Goal: Task Accomplishment & Management: Use online tool/utility

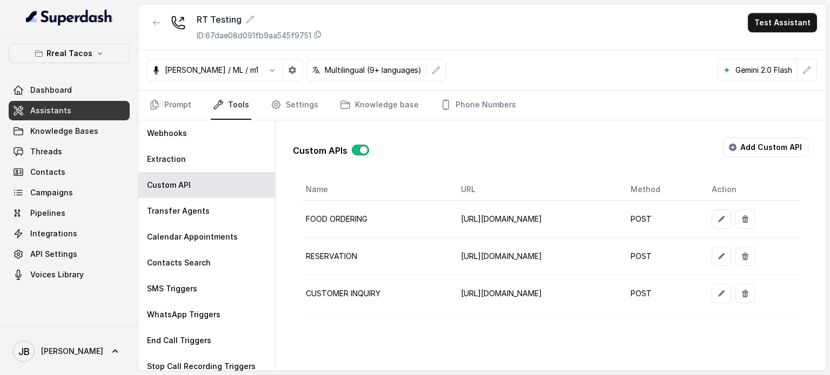
scroll to position [0, 116]
click at [724, 293] on icon "button" at bounding box center [721, 294] width 6 height 6
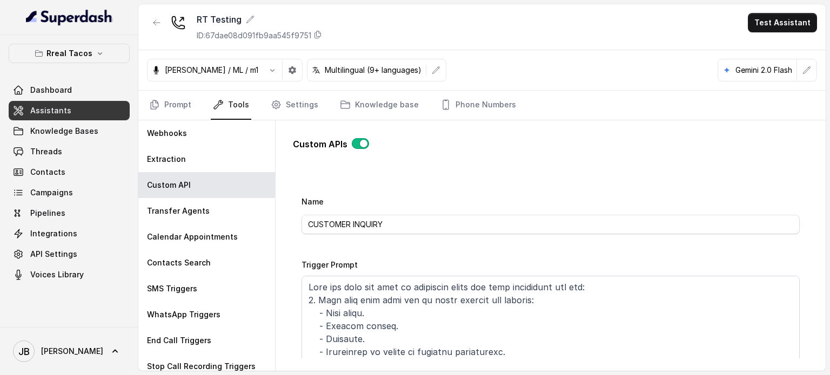
scroll to position [54, 0]
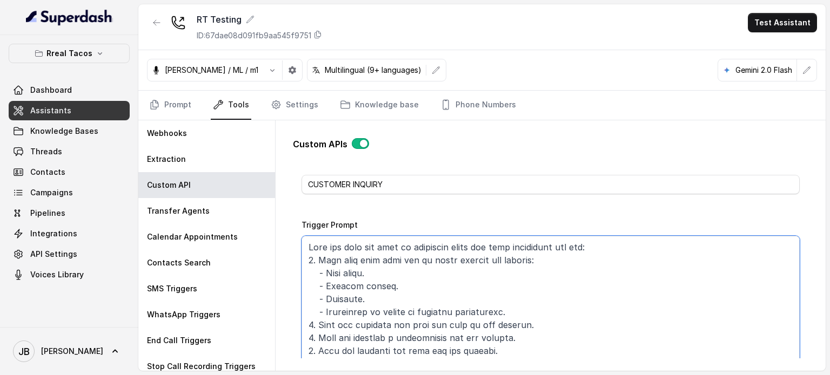
click at [470, 246] on textarea "Trigger Prompt" at bounding box center [550, 303] width 498 height 135
click at [471, 247] on textarea "Trigger Prompt" at bounding box center [550, 303] width 498 height 135
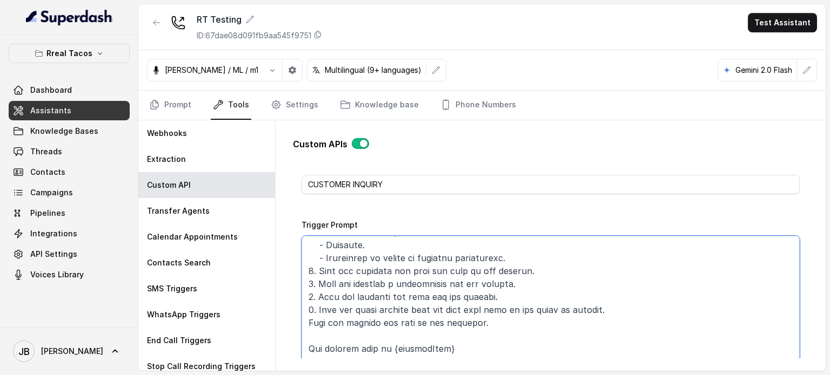
scroll to position [0, 0]
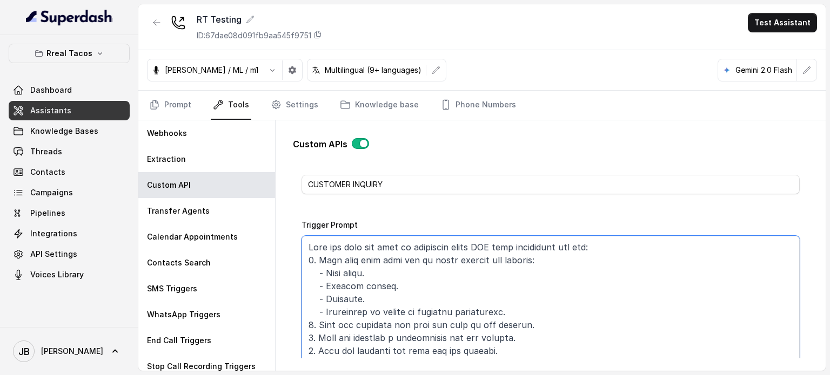
click at [376, 276] on textarea "Trigger Prompt" at bounding box center [550, 303] width 498 height 135
click at [532, 317] on textarea "Trigger Prompt" at bounding box center [550, 303] width 498 height 135
click at [526, 313] on textarea "Trigger Prompt" at bounding box center [550, 303] width 498 height 135
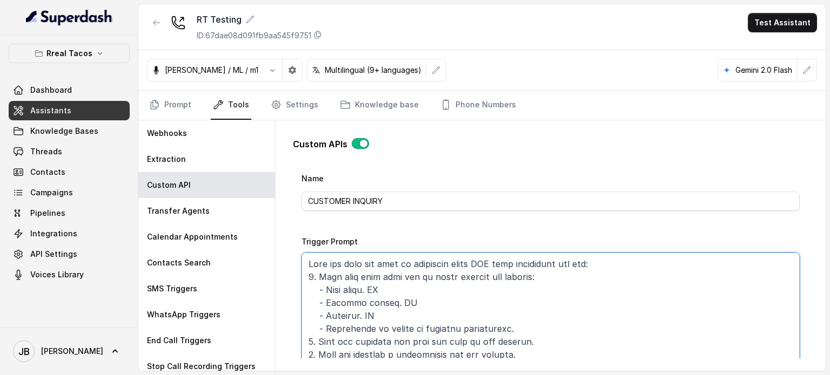
scroll to position [54, 0]
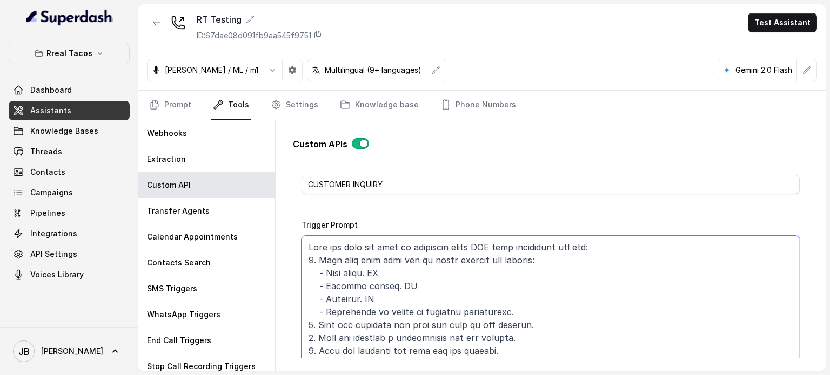
click at [410, 259] on textarea "Trigger Prompt" at bounding box center [550, 303] width 498 height 135
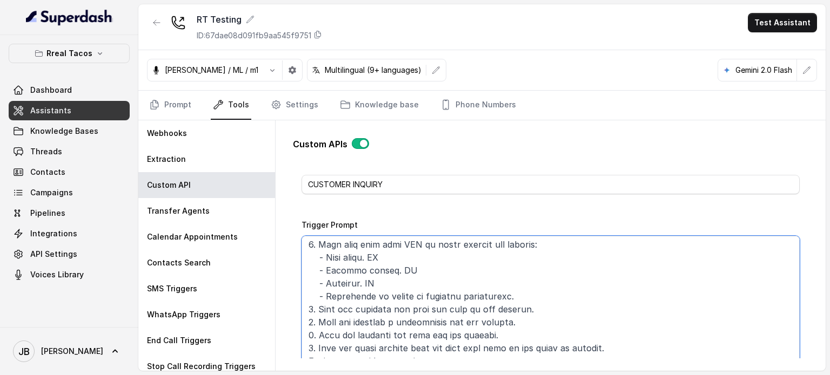
scroll to position [0, 0]
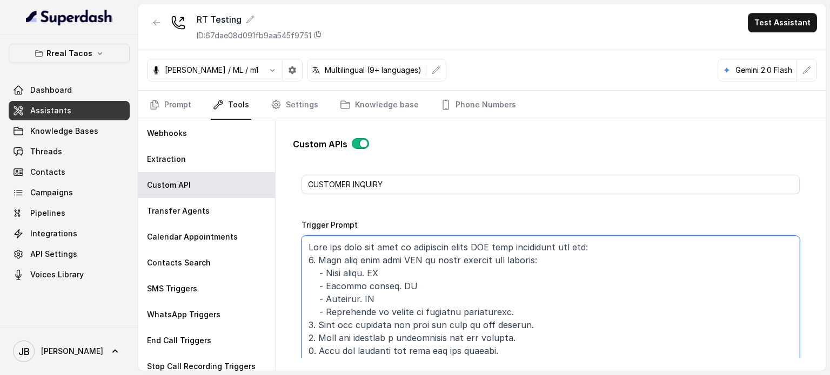
drag, startPoint x: 382, startPoint y: 285, endPoint x: 327, endPoint y: 285, distance: 55.6
click at [327, 285] on textarea "Trigger Prompt" at bounding box center [550, 303] width 498 height 135
click at [331, 285] on textarea "Trigger Prompt" at bounding box center [550, 303] width 498 height 135
drag, startPoint x: 332, startPoint y: 268, endPoint x: 377, endPoint y: 284, distance: 47.5
click at [377, 284] on textarea "Trigger Prompt" at bounding box center [550, 303] width 498 height 135
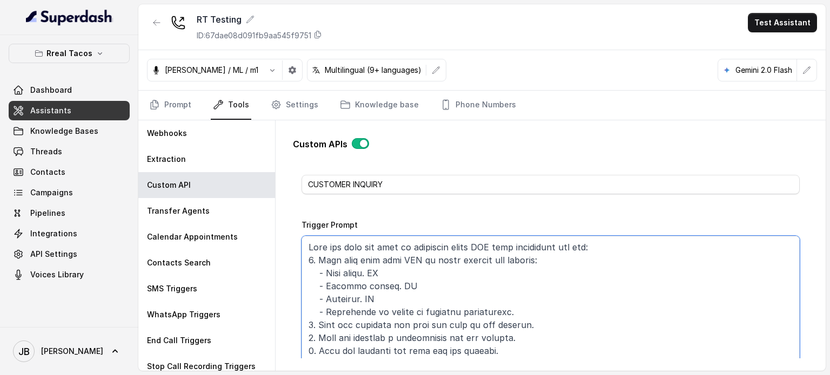
click at [380, 285] on textarea "Trigger Prompt" at bounding box center [550, 303] width 498 height 135
drag, startPoint x: 399, startPoint y: 286, endPoint x: 391, endPoint y: 291, distance: 9.9
click at [389, 291] on textarea "Trigger Prompt" at bounding box center [550, 303] width 498 height 135
click at [399, 290] on textarea "Trigger Prompt" at bounding box center [550, 303] width 498 height 135
click at [415, 287] on textarea "Trigger Prompt" at bounding box center [550, 303] width 498 height 135
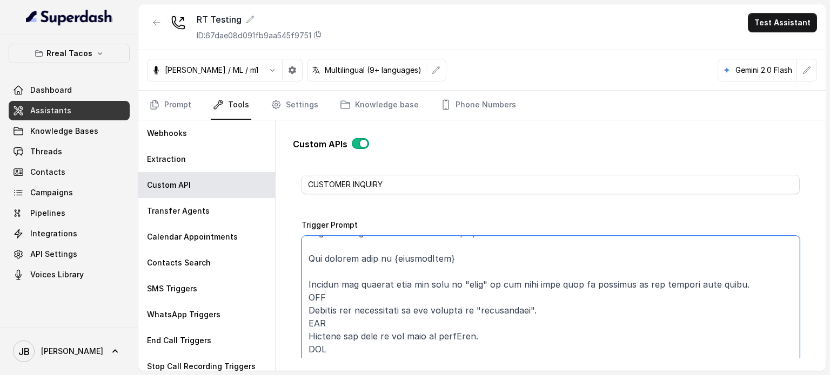
scroll to position [162, 0]
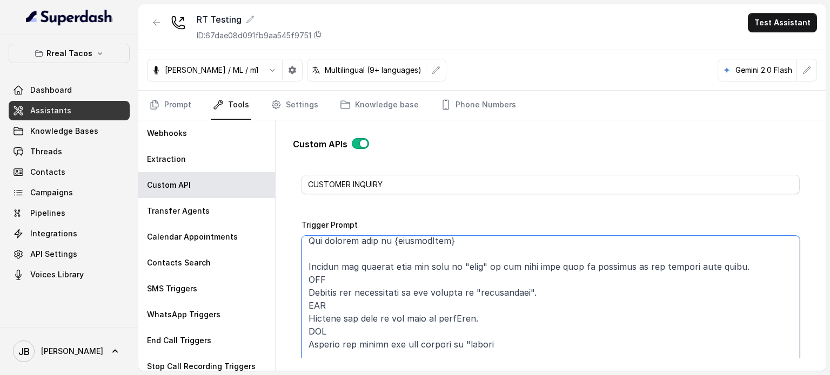
drag, startPoint x: 370, startPoint y: 265, endPoint x: 452, endPoint y: 267, distance: 82.7
click at [452, 267] on textarea "Trigger Prompt" at bounding box center [550, 303] width 498 height 135
click at [459, 271] on textarea "Trigger Prompt" at bounding box center [550, 303] width 498 height 135
drag, startPoint x: 461, startPoint y: 270, endPoint x: 557, endPoint y: 273, distance: 96.2
click at [554, 273] on textarea "Trigger Prompt" at bounding box center [550, 303] width 498 height 135
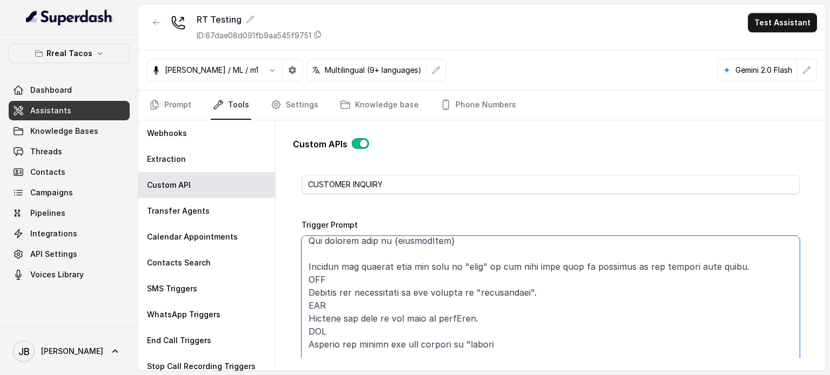
click at [557, 273] on textarea "Trigger Prompt" at bounding box center [550, 303] width 498 height 135
click at [551, 280] on textarea "Trigger Prompt" at bounding box center [550, 303] width 498 height 135
drag, startPoint x: 402, startPoint y: 308, endPoint x: 484, endPoint y: 306, distance: 81.6
click at [483, 305] on textarea "Trigger Prompt" at bounding box center [550, 303] width 498 height 135
drag, startPoint x: 498, startPoint y: 319, endPoint x: 497, endPoint y: 333, distance: 14.1
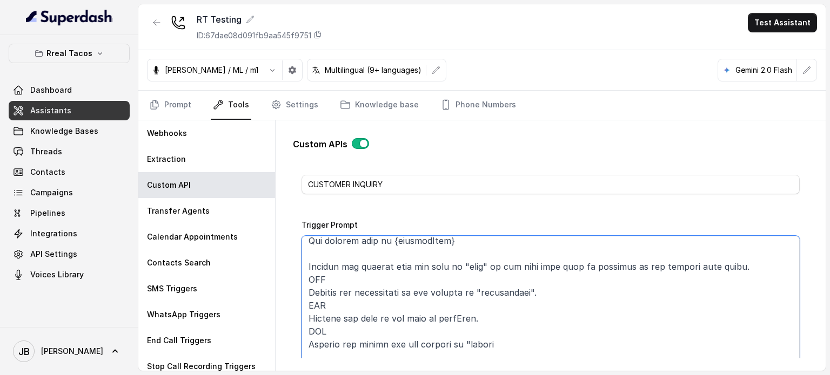
click at [497, 319] on textarea "Trigger Prompt" at bounding box center [550, 303] width 498 height 135
click at [498, 343] on textarea "Trigger Prompt" at bounding box center [550, 303] width 498 height 135
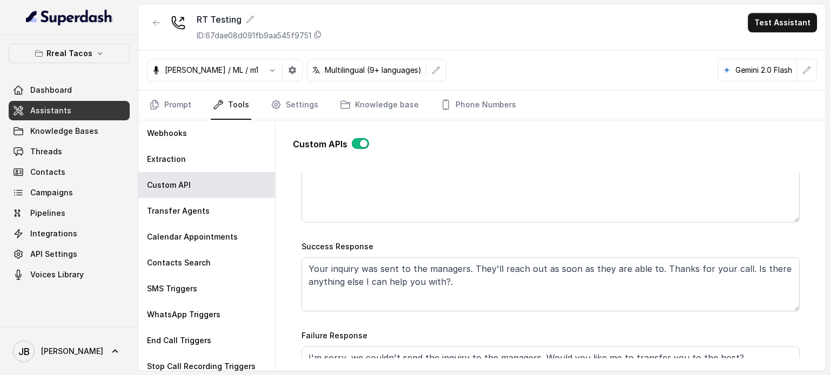
scroll to position [540, 0]
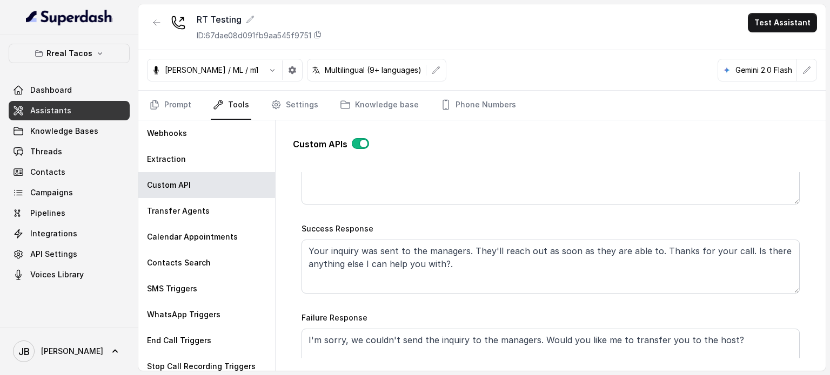
type textarea "Lore ips dolo sit amet co adipiscin elits DOE temp incididunt utl etd: 8. Magn …"
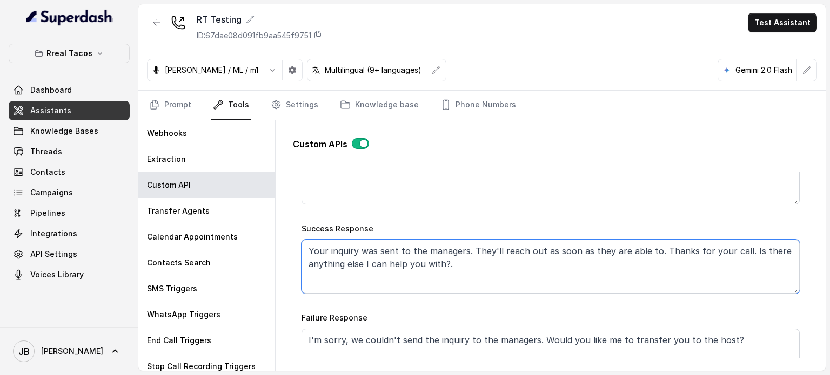
drag, startPoint x: 452, startPoint y: 263, endPoint x: 465, endPoint y: 265, distance: 12.6
click at [465, 265] on textarea "Your inquiry was sent to the managers. They'll reach out as soon as they are ab…" at bounding box center [550, 267] width 498 height 54
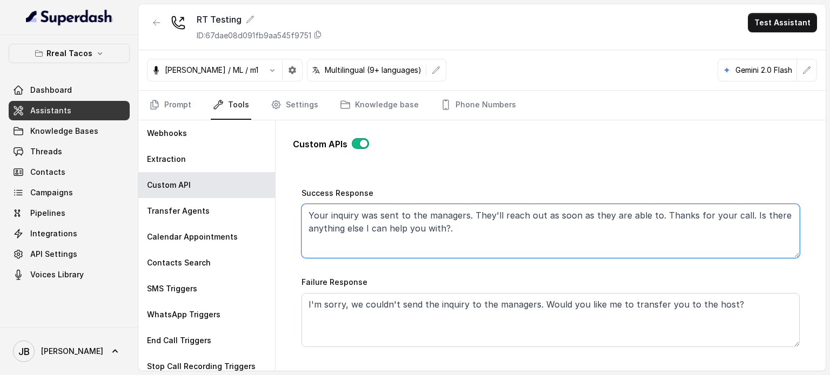
scroll to position [594, 0]
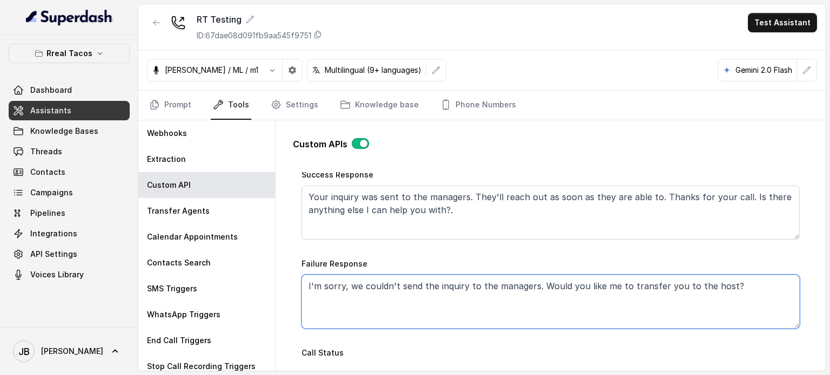
click at [359, 278] on textarea "I'm sorry, we couldn't send the inquiry to the managers. Would you like me to t…" at bounding box center [550, 302] width 498 height 54
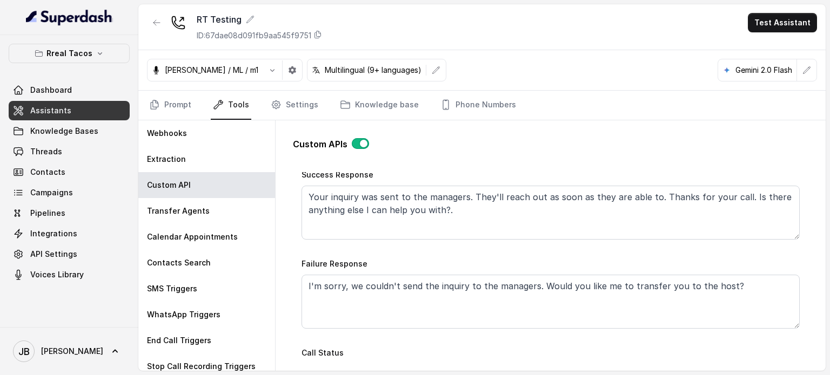
click at [395, 260] on div "Failure Response I'm sorry, we couldn't send the inquiry to the managers. Would…" at bounding box center [550, 293] width 498 height 72
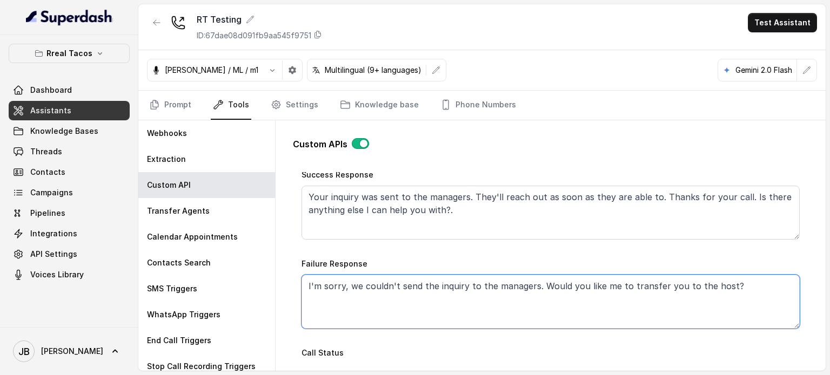
click at [379, 281] on textarea "I'm sorry, we couldn't send the inquiry to the managers. Would you like me to t…" at bounding box center [550, 302] width 498 height 54
drag, startPoint x: 379, startPoint y: 281, endPoint x: 380, endPoint y: 276, distance: 5.5
click at [379, 281] on textarea "I'm sorry, we couldn't send the inquiry to the managers. Would you like me to t…" at bounding box center [550, 302] width 498 height 54
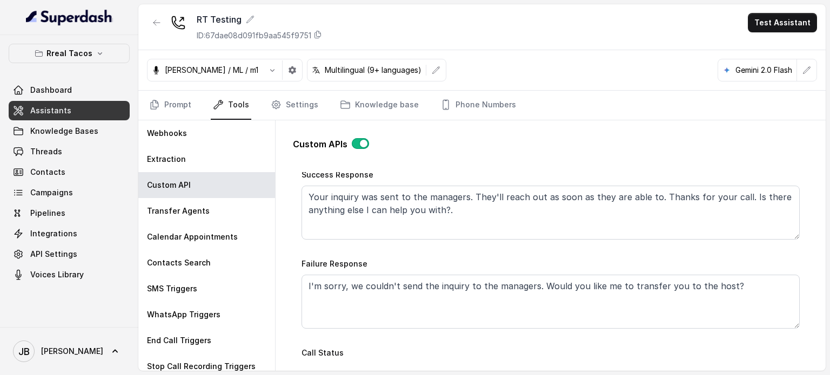
click at [386, 264] on div "Failure Response I'm sorry, we couldn't send the inquiry to the managers. Would…" at bounding box center [550, 293] width 498 height 72
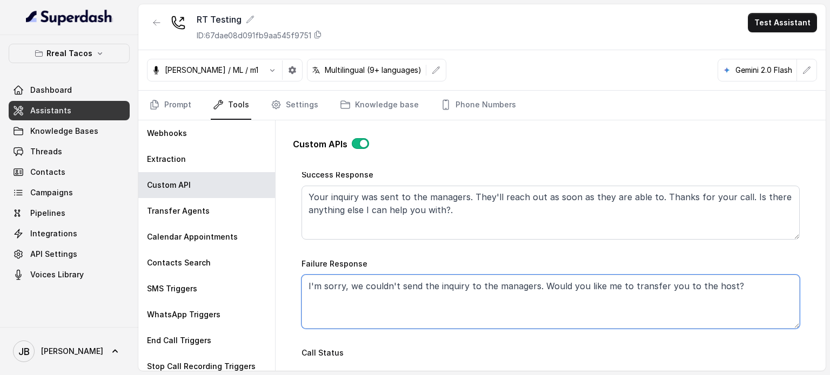
click at [393, 286] on textarea "I'm sorry, we couldn't send the inquiry to the managers. Would you like me to t…" at bounding box center [550, 302] width 498 height 54
drag, startPoint x: 393, startPoint y: 286, endPoint x: 393, endPoint y: 269, distance: 17.3
click at [393, 285] on textarea "I'm sorry, we couldn't send the inquiry to the managers. Would you like me to t…" at bounding box center [550, 302] width 498 height 54
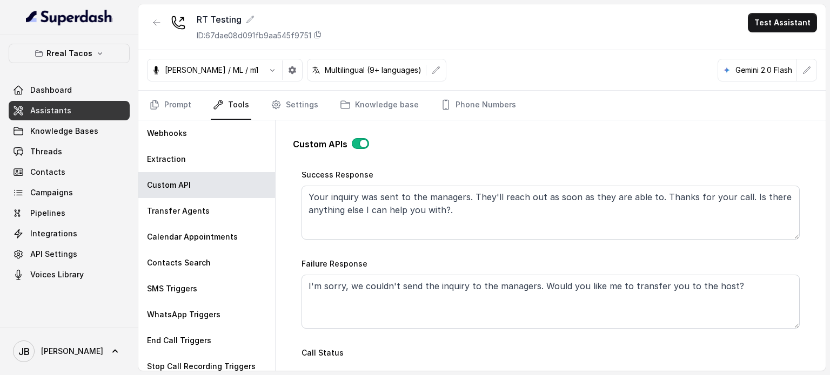
click at [396, 257] on div "Failure Response I'm sorry, we couldn't send the inquiry to the managers. Would…" at bounding box center [550, 293] width 498 height 72
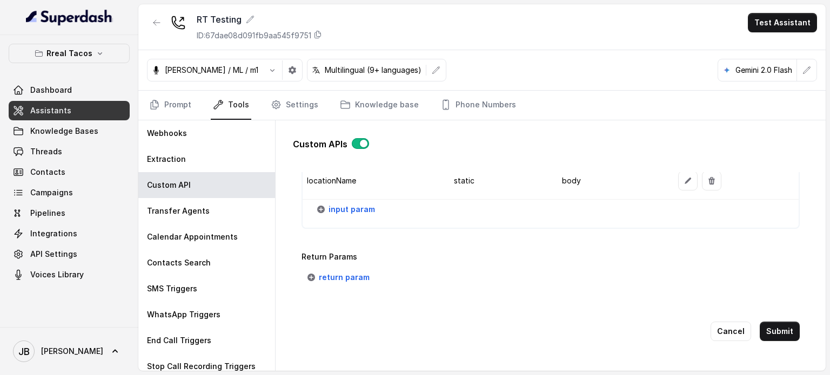
scroll to position [1176, 0]
click at [768, 327] on button "Submit" at bounding box center [780, 331] width 40 height 19
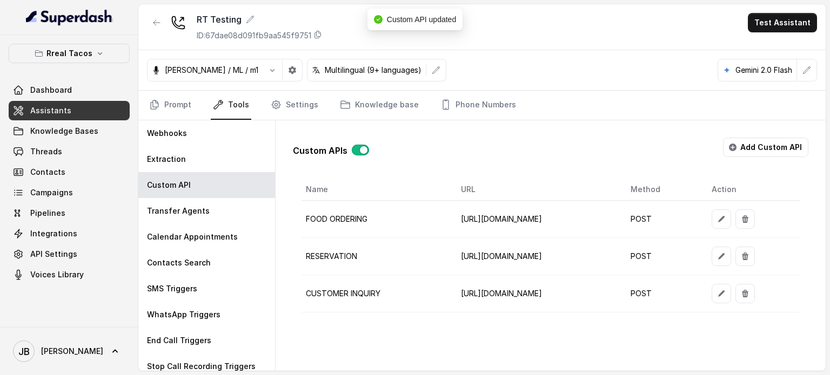
scroll to position [0, 116]
click at [726, 292] on icon "button" at bounding box center [721, 294] width 9 height 9
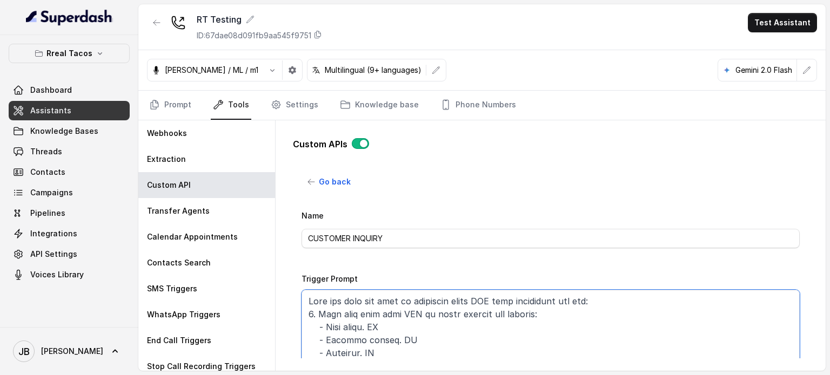
click at [310, 300] on textarea "Trigger Prompt" at bounding box center [550, 357] width 498 height 135
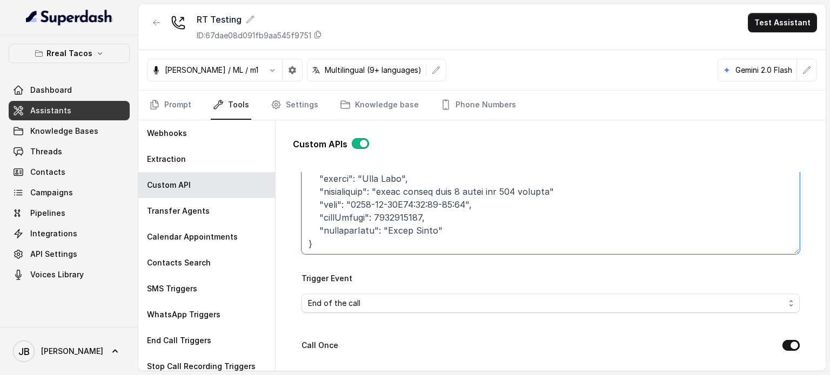
scroll to position [162, 0]
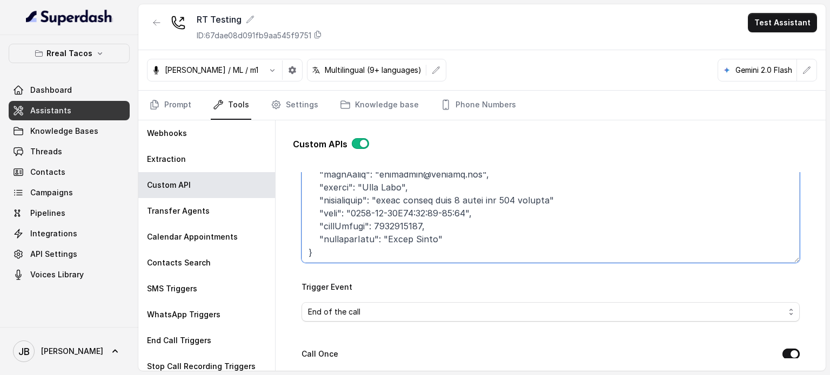
click at [377, 251] on textarea "Trigger Prompt" at bounding box center [550, 195] width 498 height 135
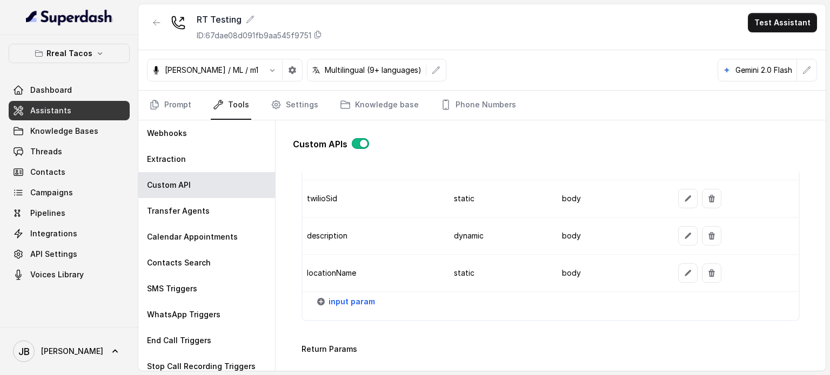
scroll to position [1176, 0]
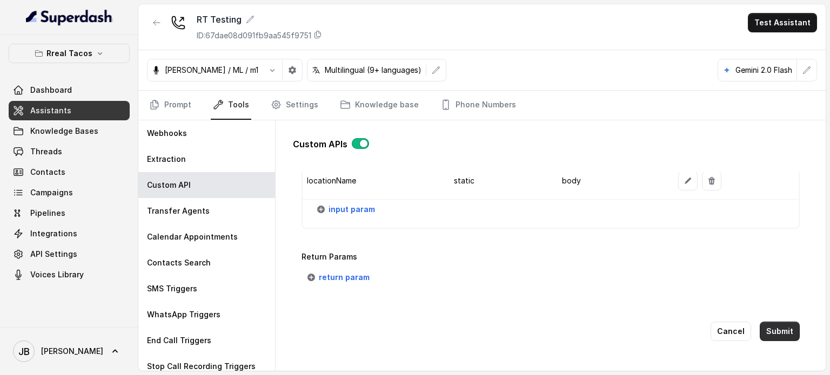
type textarea "Lore ips dolo sit amet co adipiscin elits DOE temp incididunt utl etd: 8. Magn …"
click at [771, 326] on button "Submit" at bounding box center [780, 331] width 40 height 19
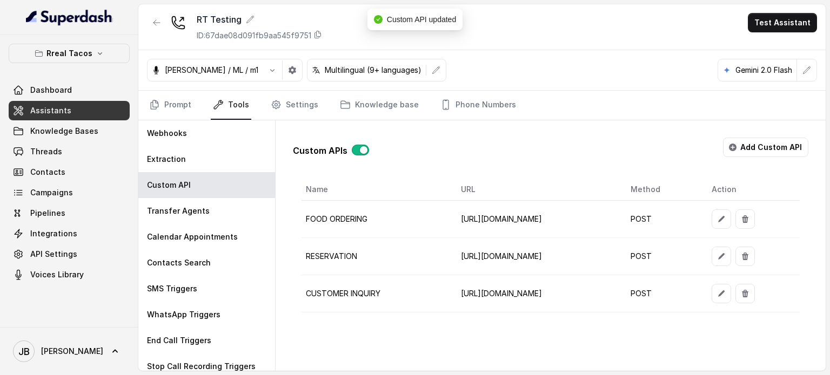
scroll to position [0, 0]
